Goal: Task Accomplishment & Management: Manage account settings

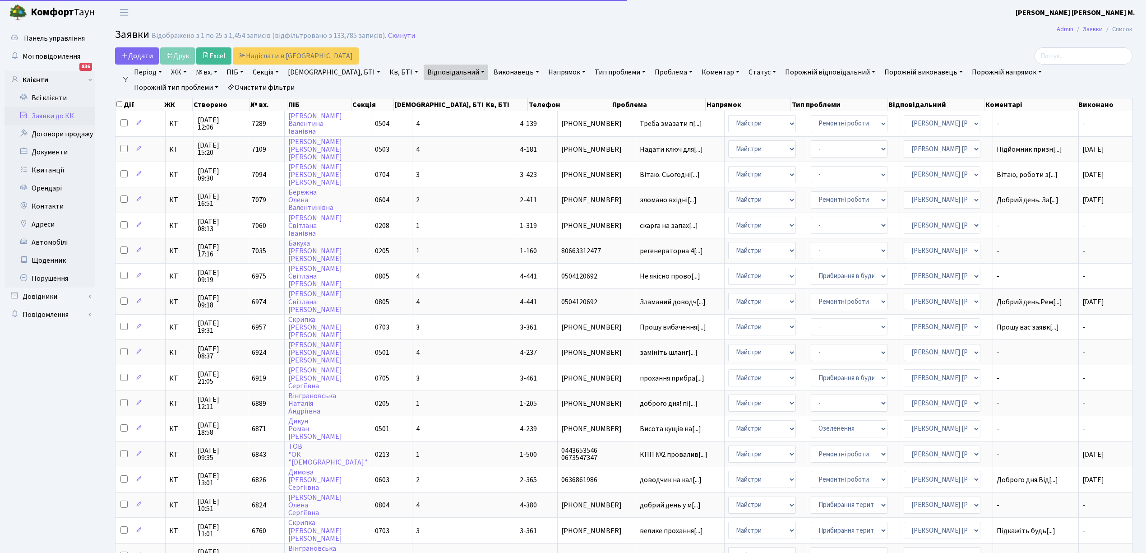
select select "25"
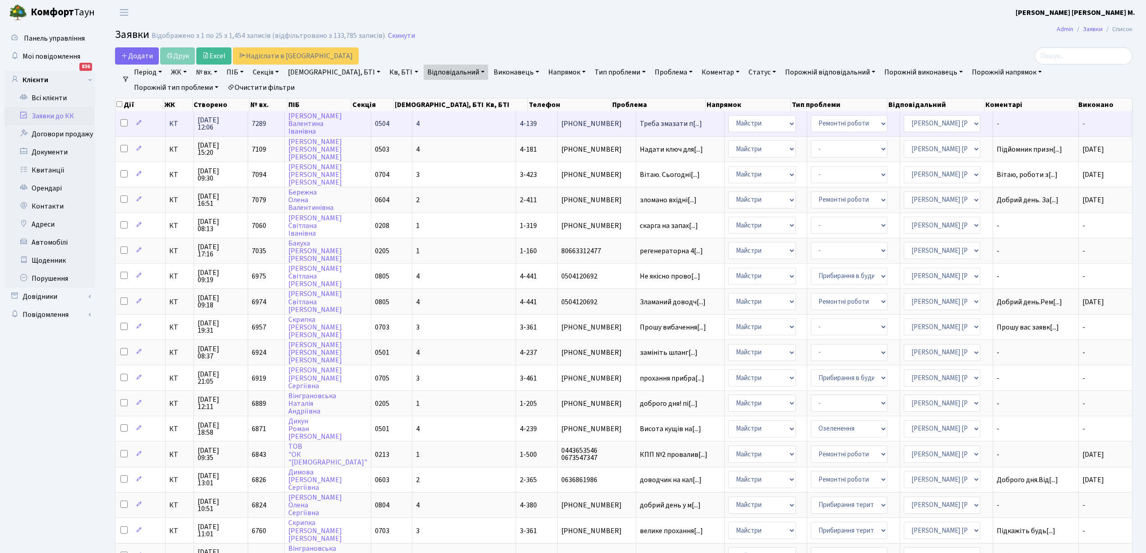
click at [562, 123] on span "[PHONE_NUMBER]" at bounding box center [596, 123] width 71 height 7
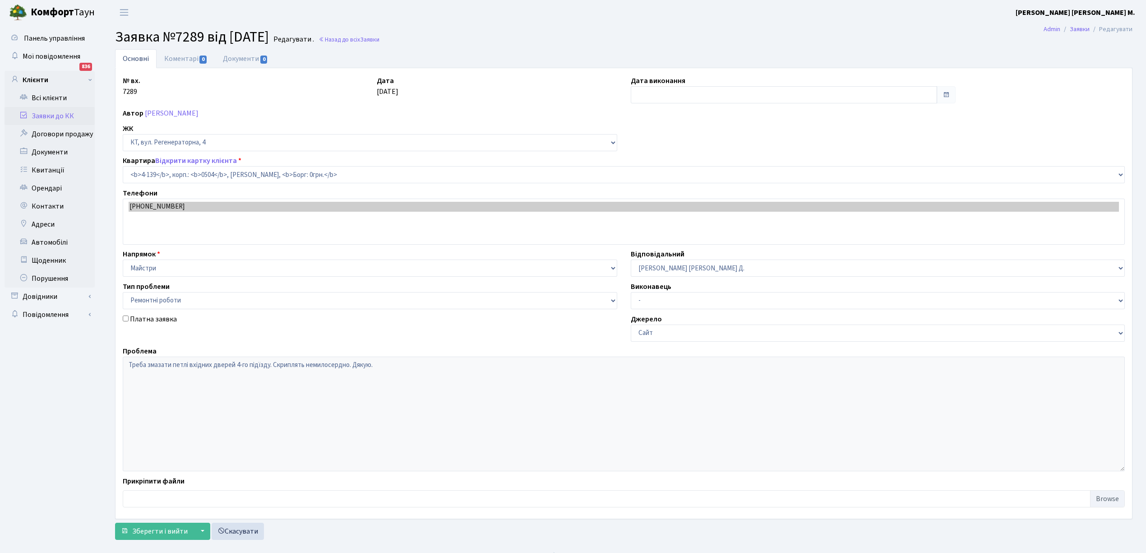
select select "1135"
select select "62"
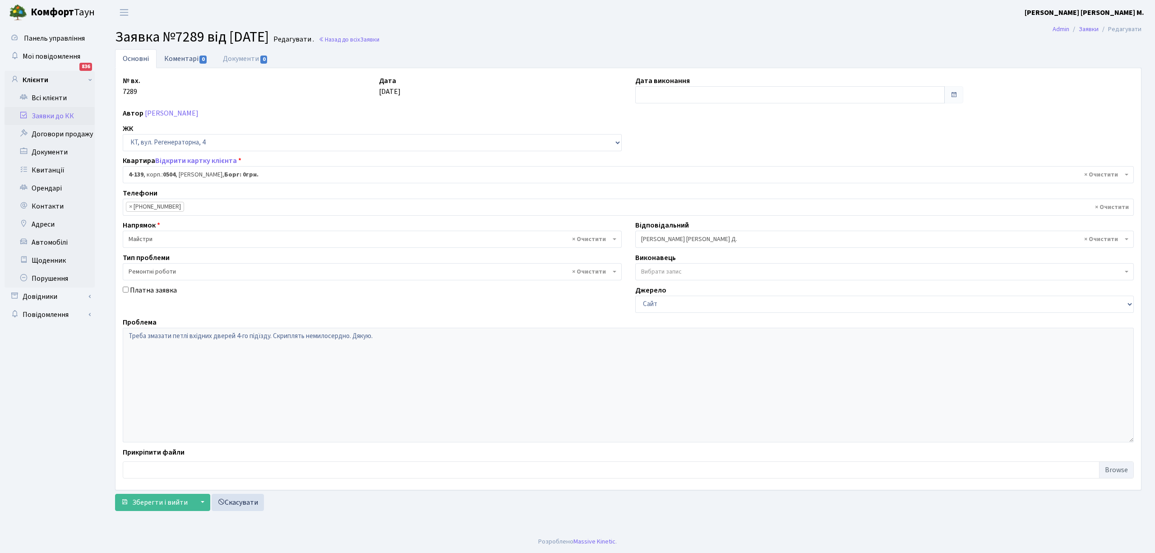
click at [168, 61] on link "Коментарі 0" at bounding box center [186, 58] width 59 height 18
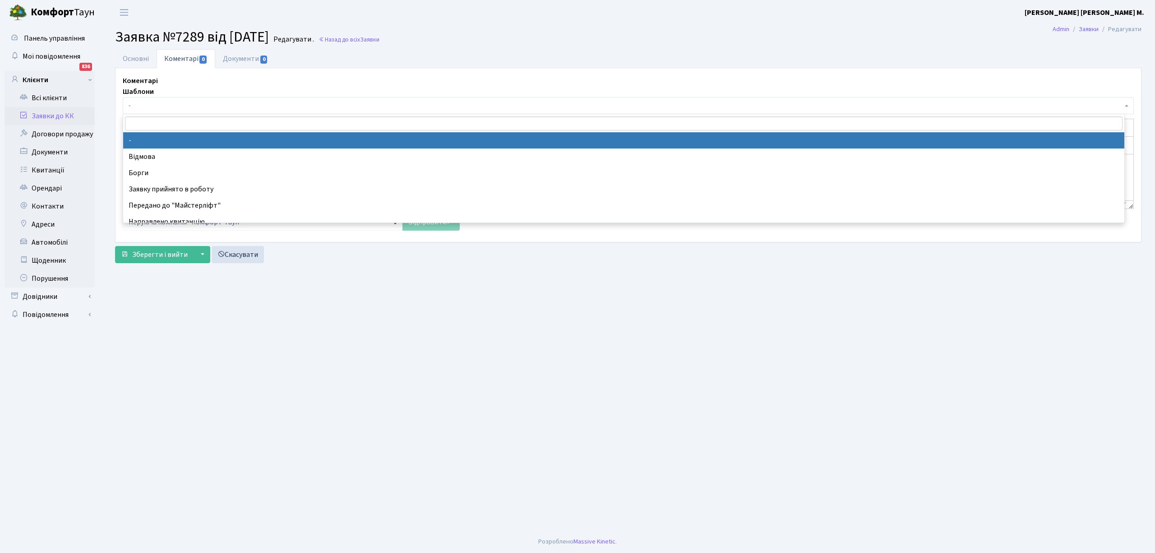
click at [159, 107] on span "-" at bounding box center [626, 105] width 994 height 9
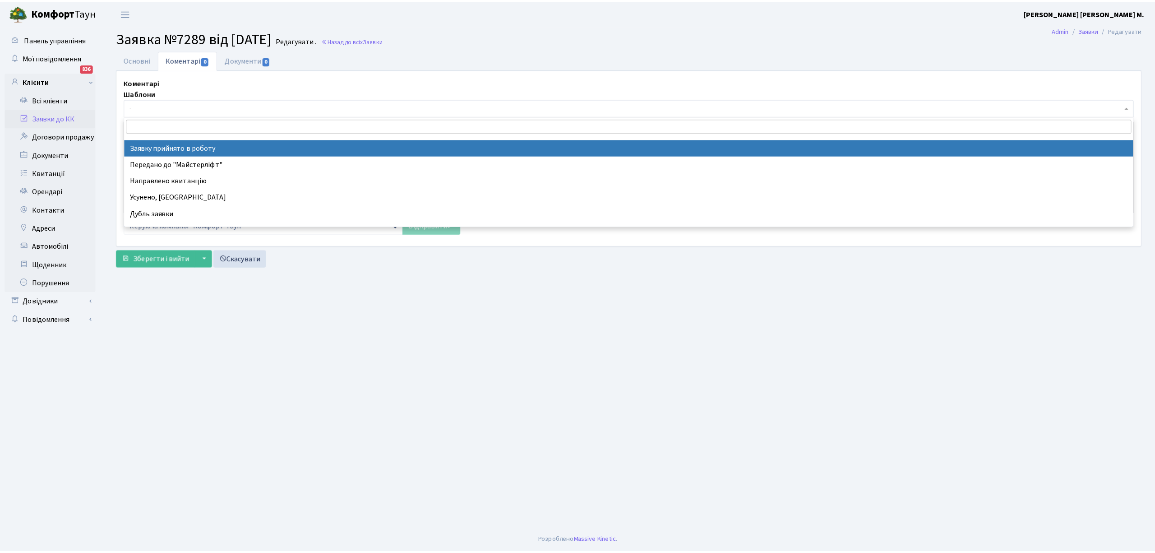
scroll to position [60, 0]
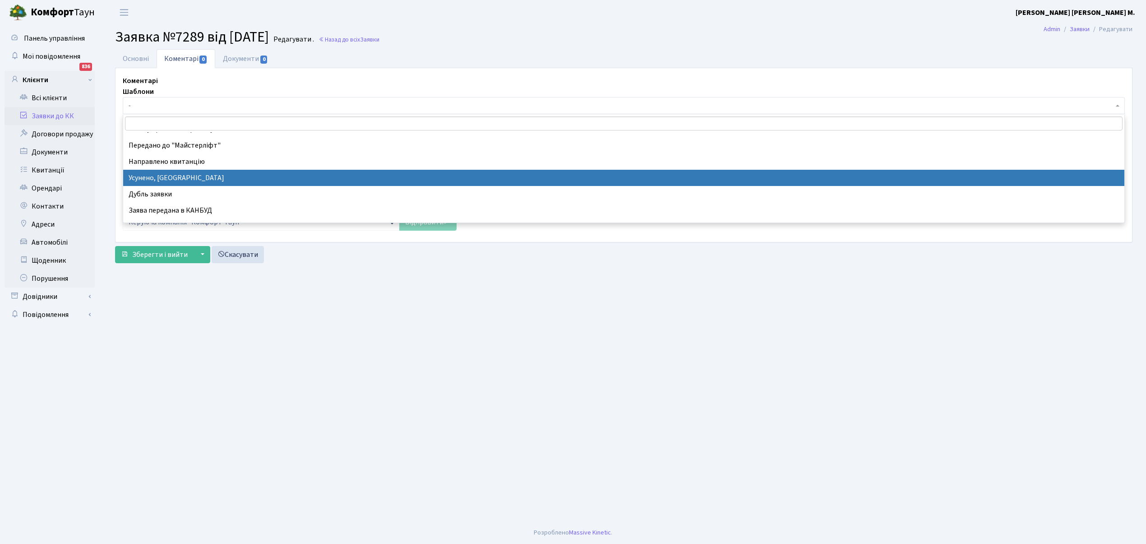
select select "15"
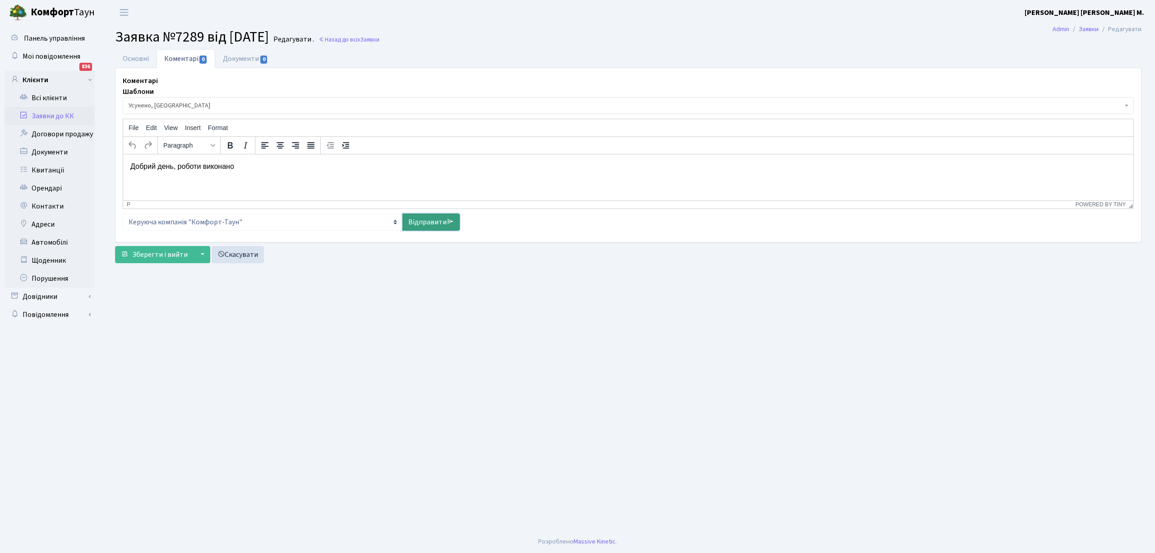
click at [429, 216] on link "Відправити" at bounding box center [430, 221] width 57 height 17
select select
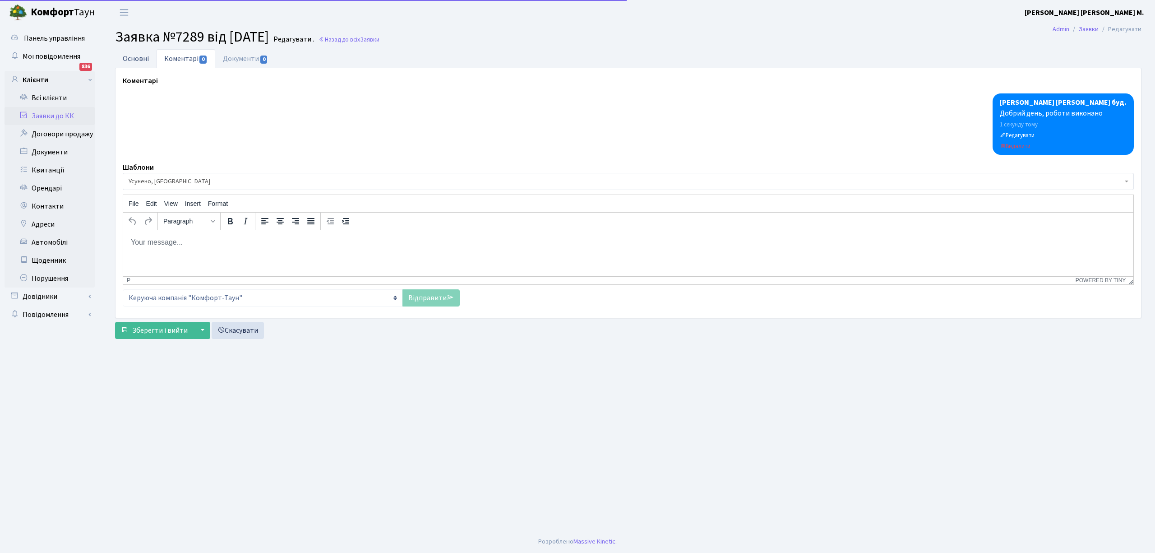
click at [136, 54] on link "Основні" at bounding box center [136, 58] width 42 height 18
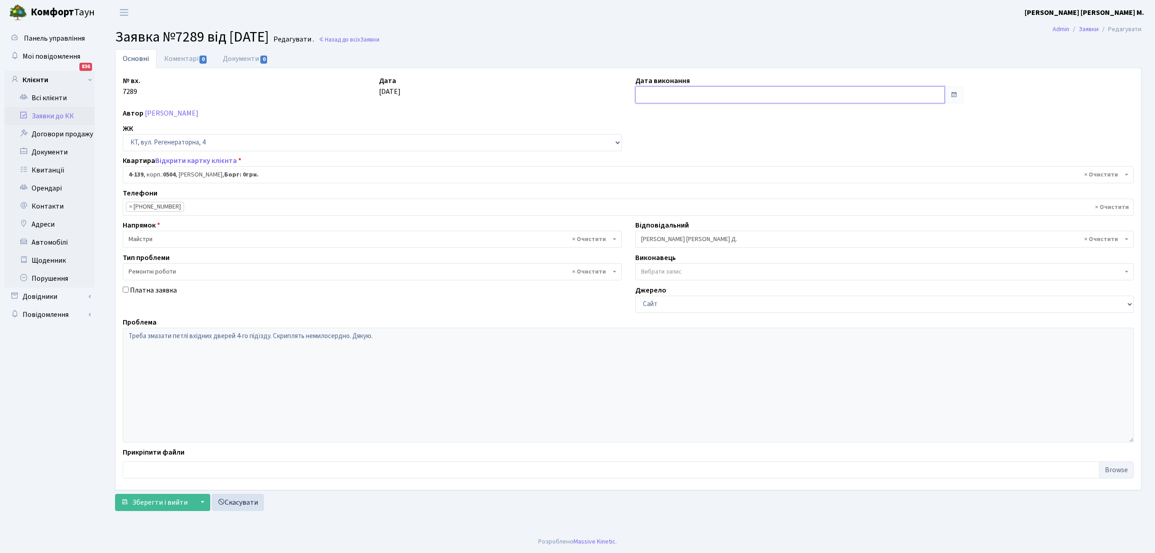
click at [666, 94] on input "text" at bounding box center [789, 94] width 309 height 17
click at [661, 194] on td "26" at bounding box center [658, 196] width 14 height 14
type input "26.08.2025"
click at [135, 503] on span "Зберегти і вийти" at bounding box center [159, 502] width 55 height 10
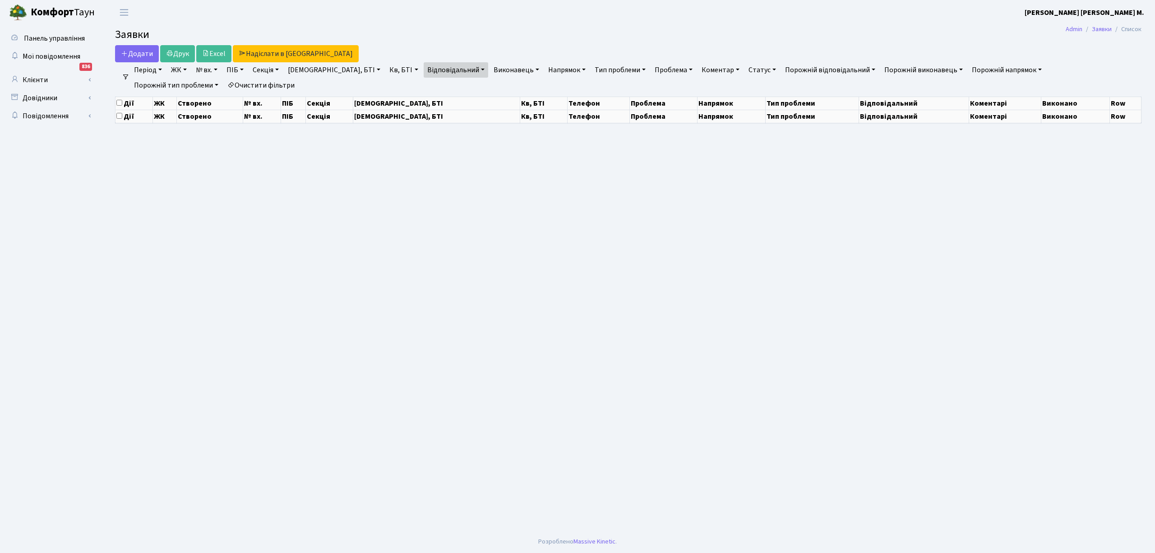
select select "25"
